Goal: Book appointment/travel/reservation

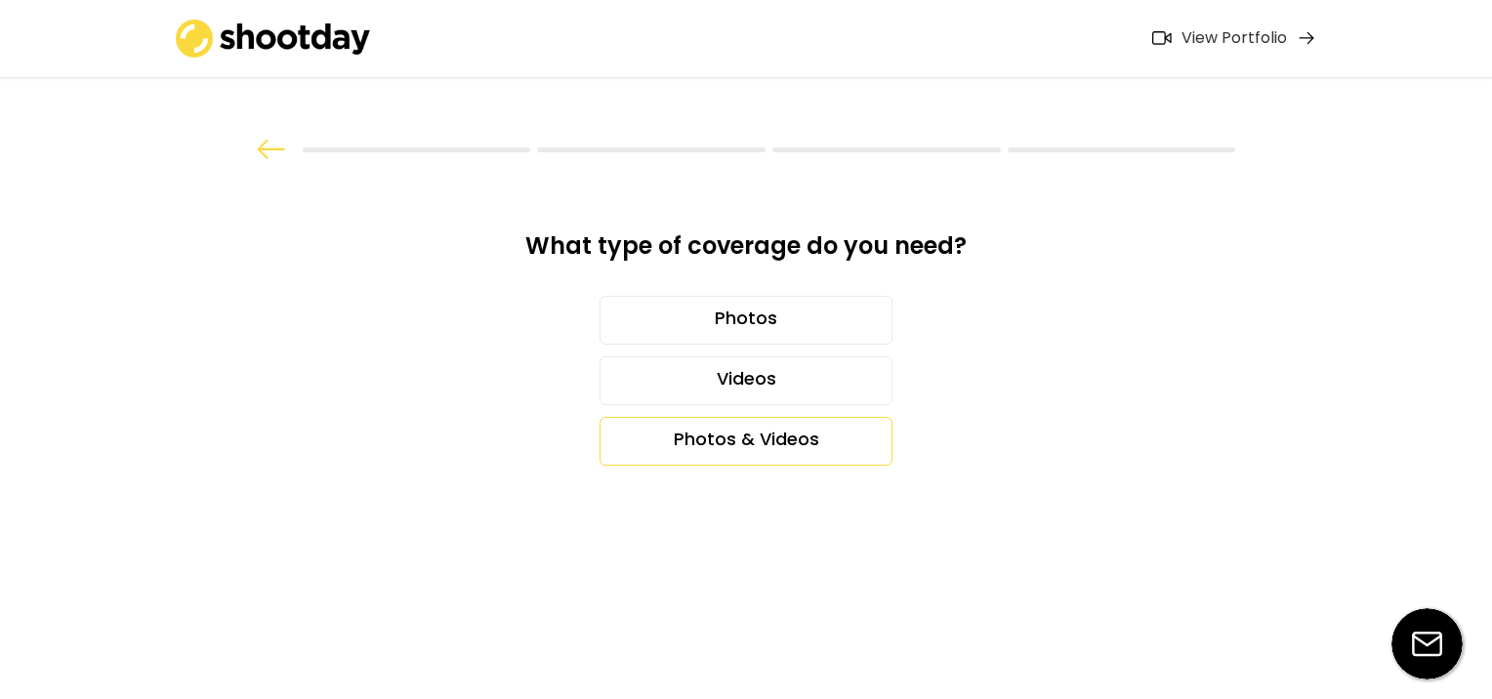
click at [751, 447] on div "Photos & Videos" at bounding box center [745, 441] width 293 height 49
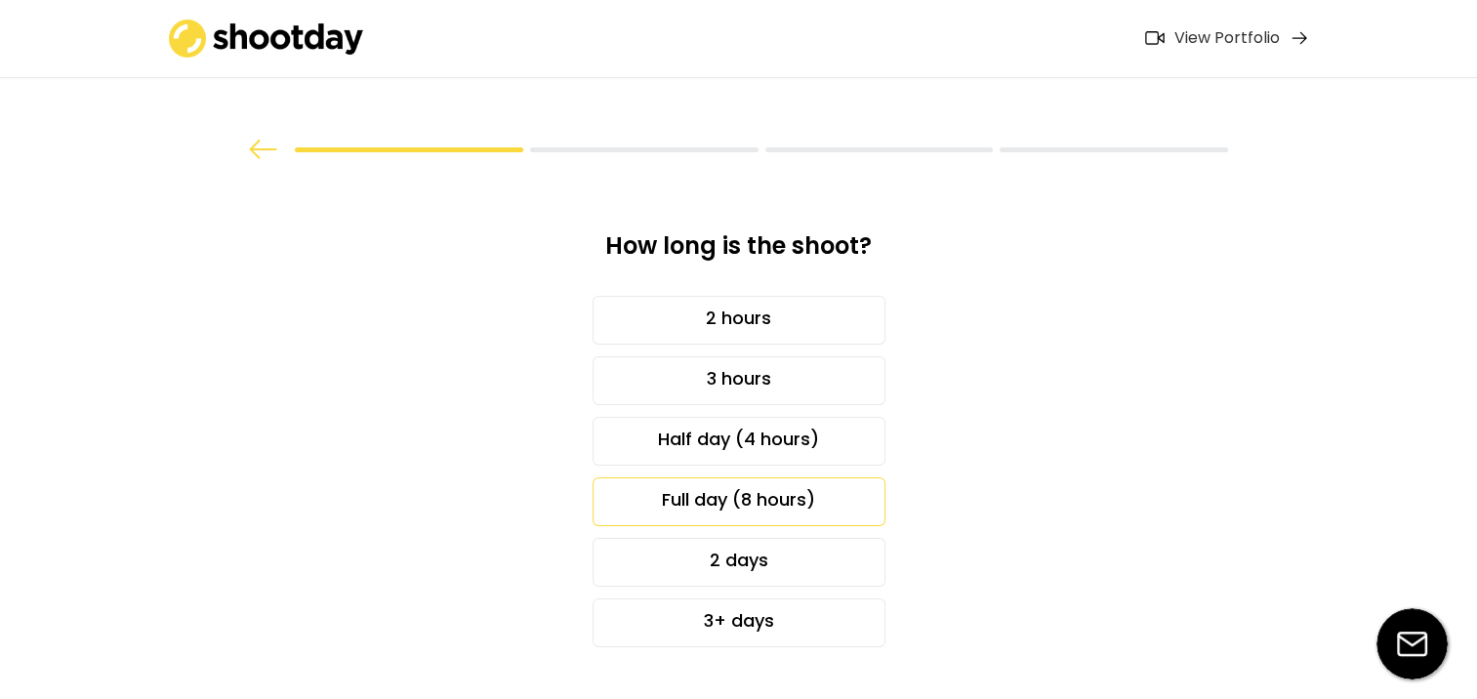
click at [777, 501] on div "Full day (8 hours)" at bounding box center [739, 501] width 293 height 49
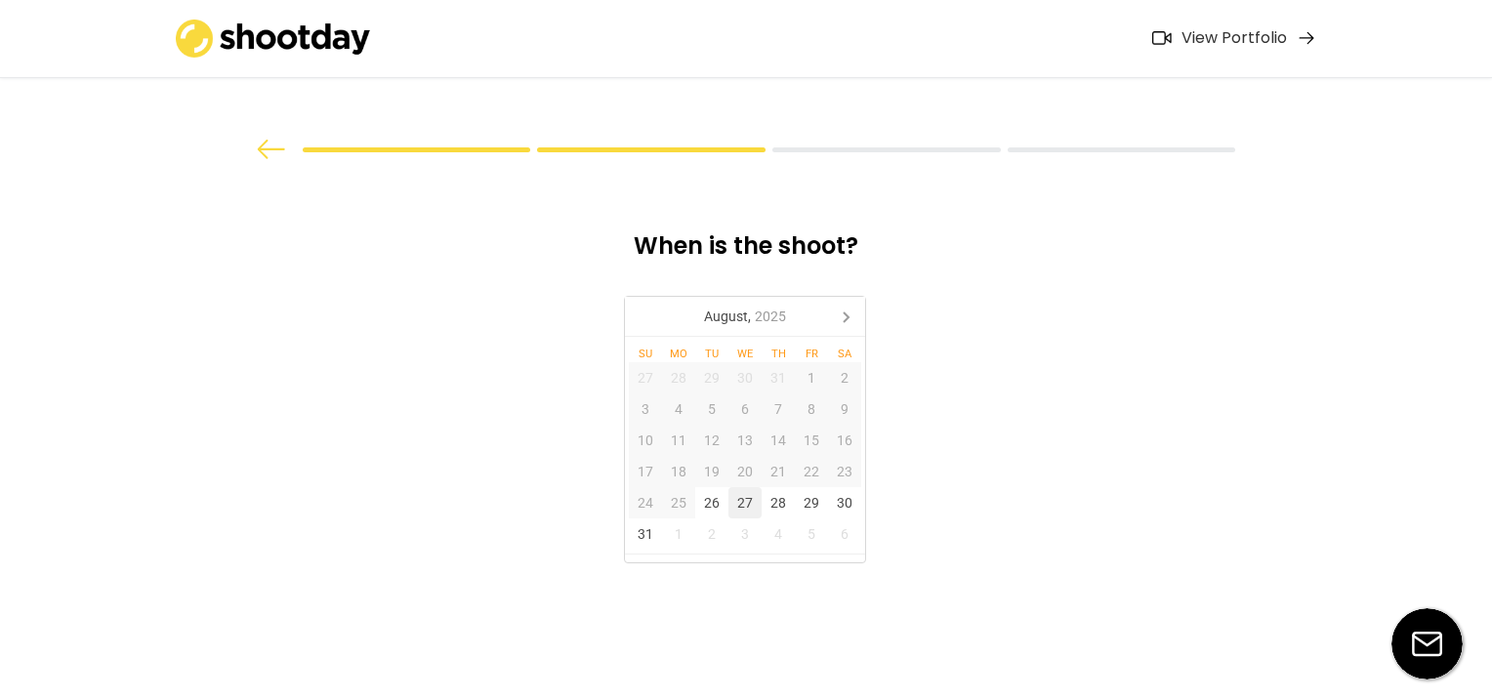
click at [745, 507] on div "27" at bounding box center [744, 502] width 33 height 31
